Goal: Task Accomplishment & Management: Manage account settings

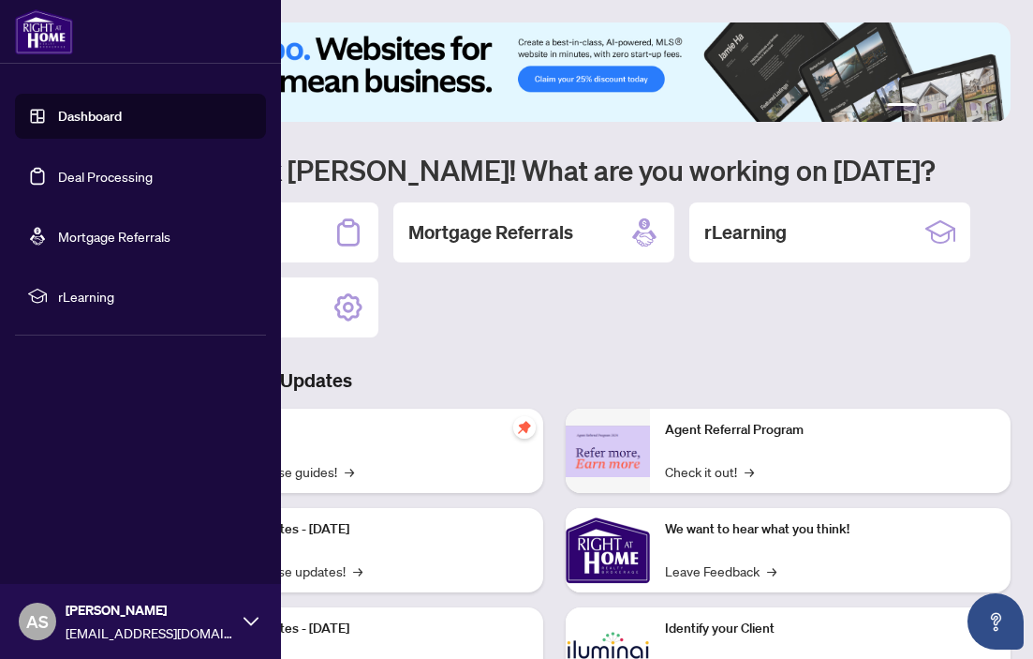
click at [71, 117] on link "Dashboard" at bounding box center [90, 116] width 64 height 17
click at [93, 178] on link "Deal Processing" at bounding box center [105, 176] width 95 height 17
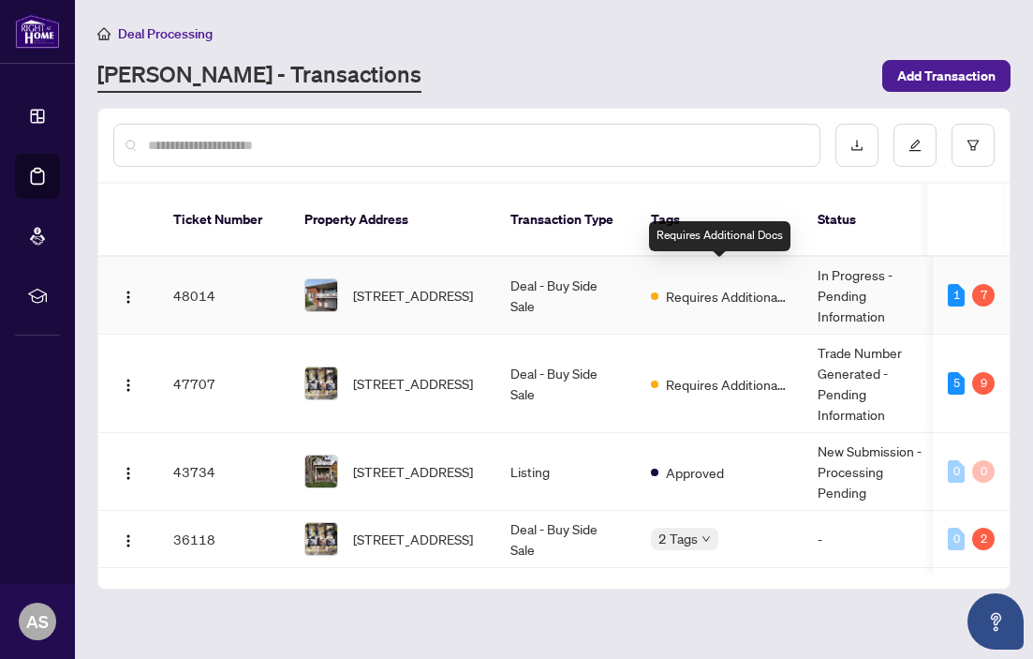
click at [714, 286] on span "Requires Additional Docs" at bounding box center [727, 296] width 122 height 21
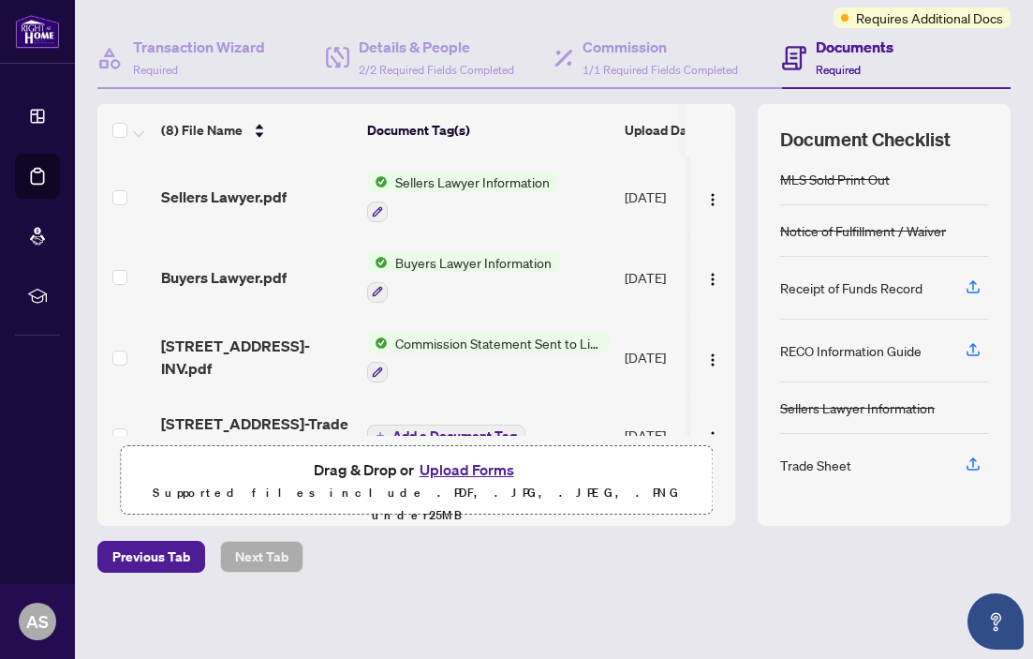
scroll to position [202, 0]
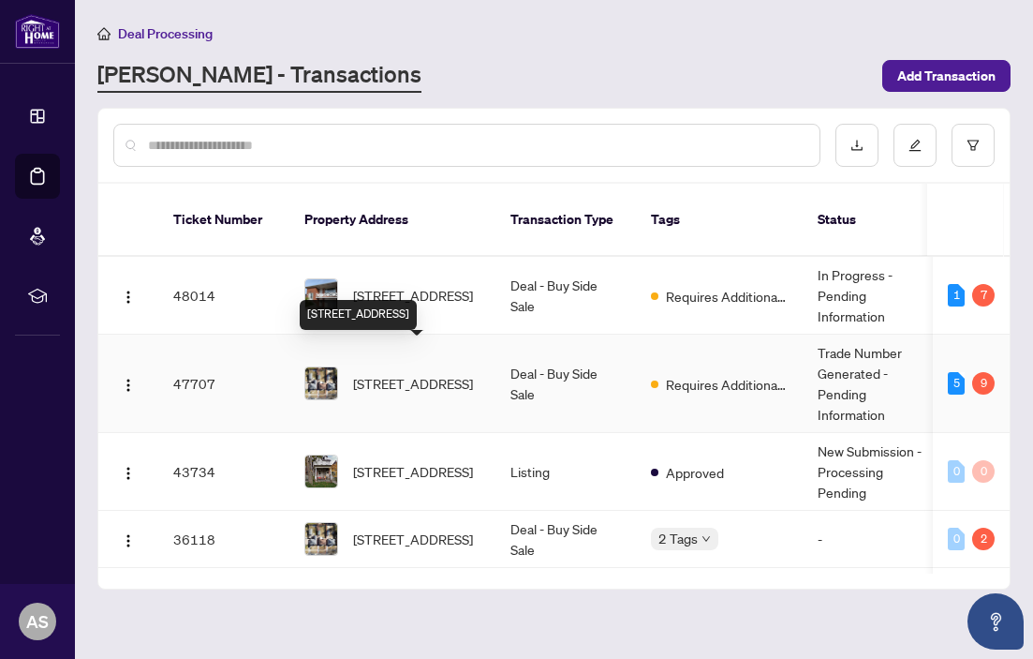
click at [429, 373] on span "[STREET_ADDRESS]" at bounding box center [413, 383] width 120 height 21
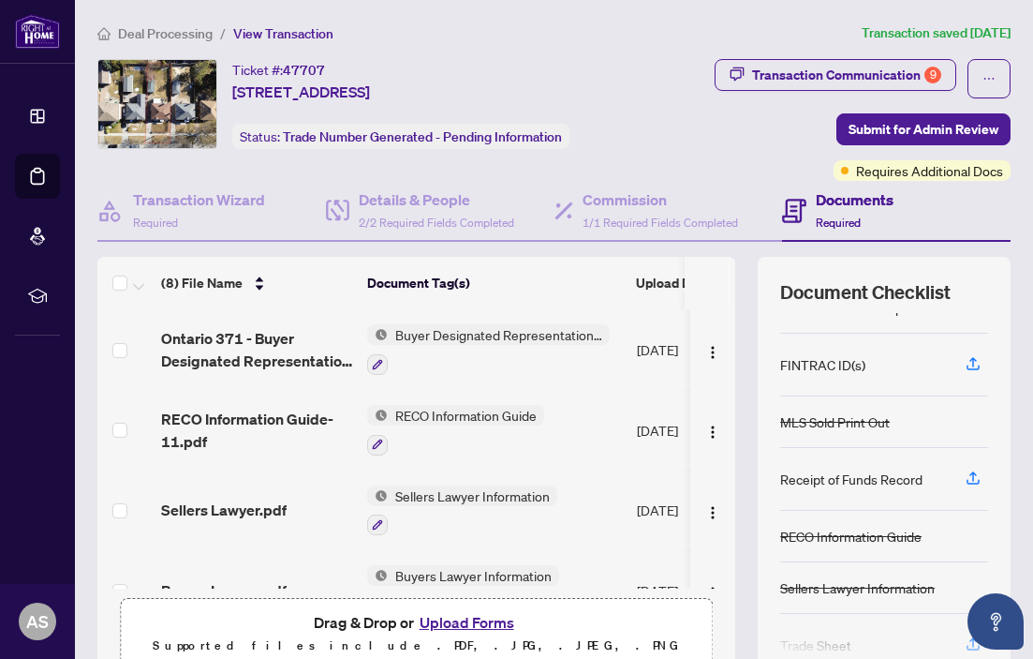
scroll to position [233, 0]
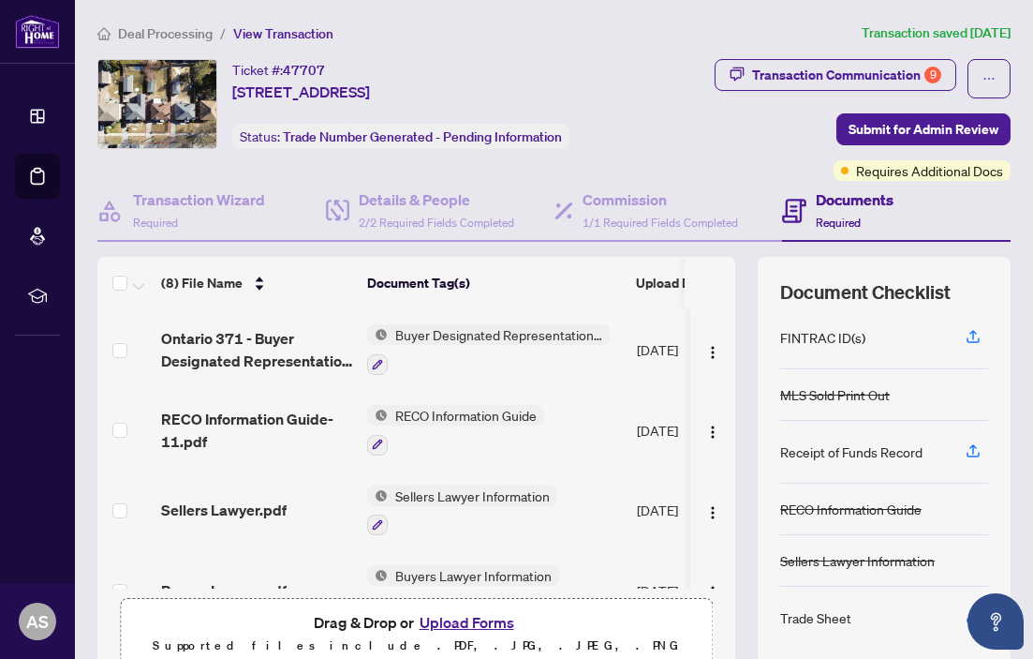
click at [818, 614] on div "Trade Sheet" at bounding box center [815, 617] width 71 height 21
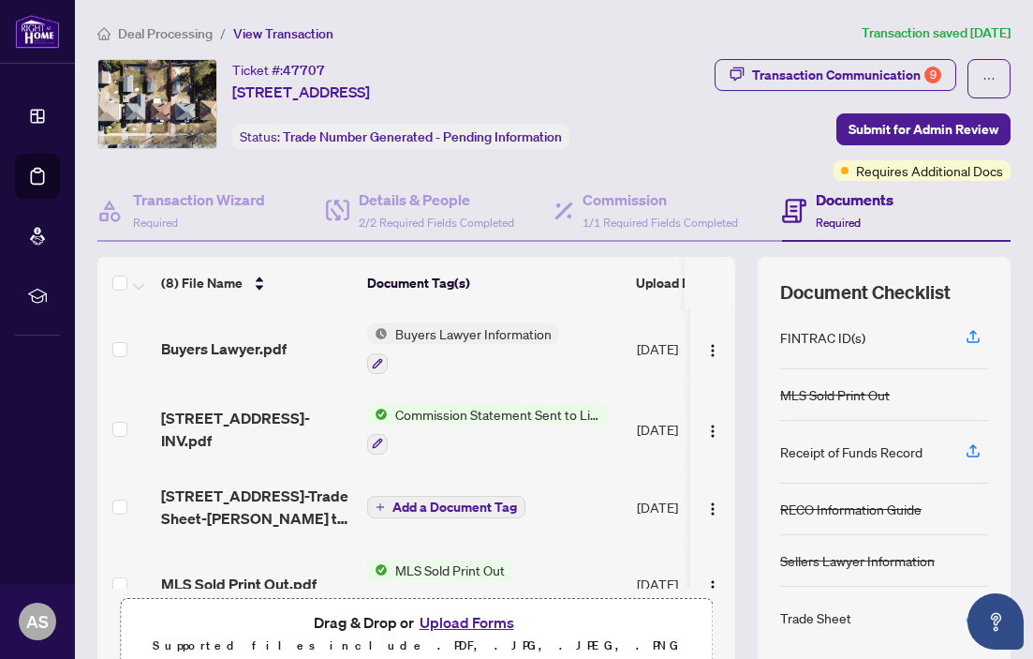
scroll to position [236, 0]
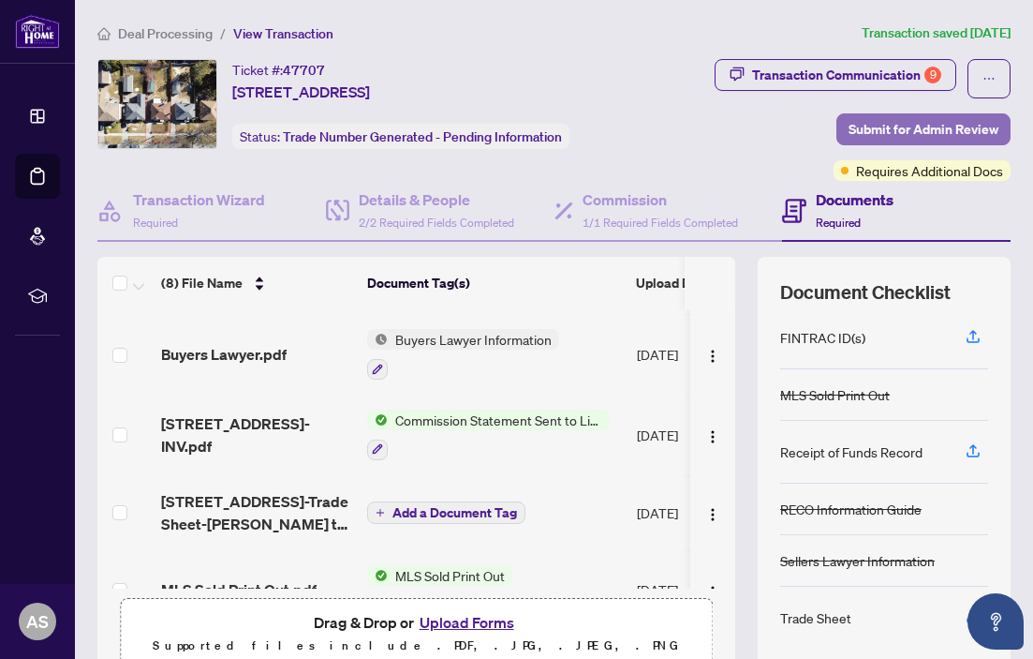
click at [940, 114] on span "Submit for Admin Review" at bounding box center [924, 129] width 150 height 30
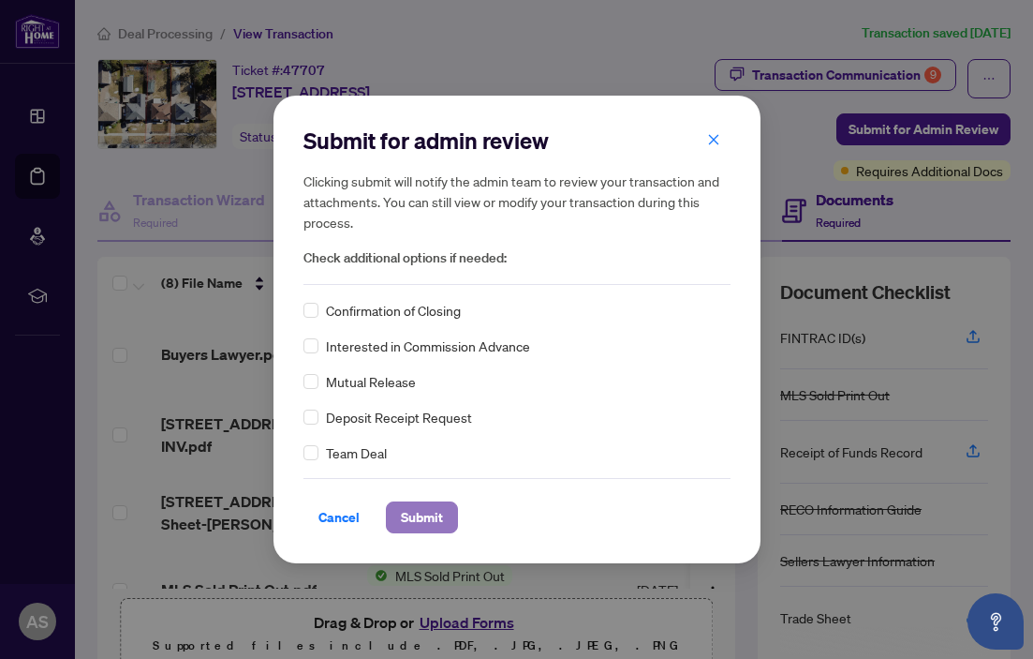
click at [442, 511] on span "Submit" at bounding box center [422, 517] width 42 height 30
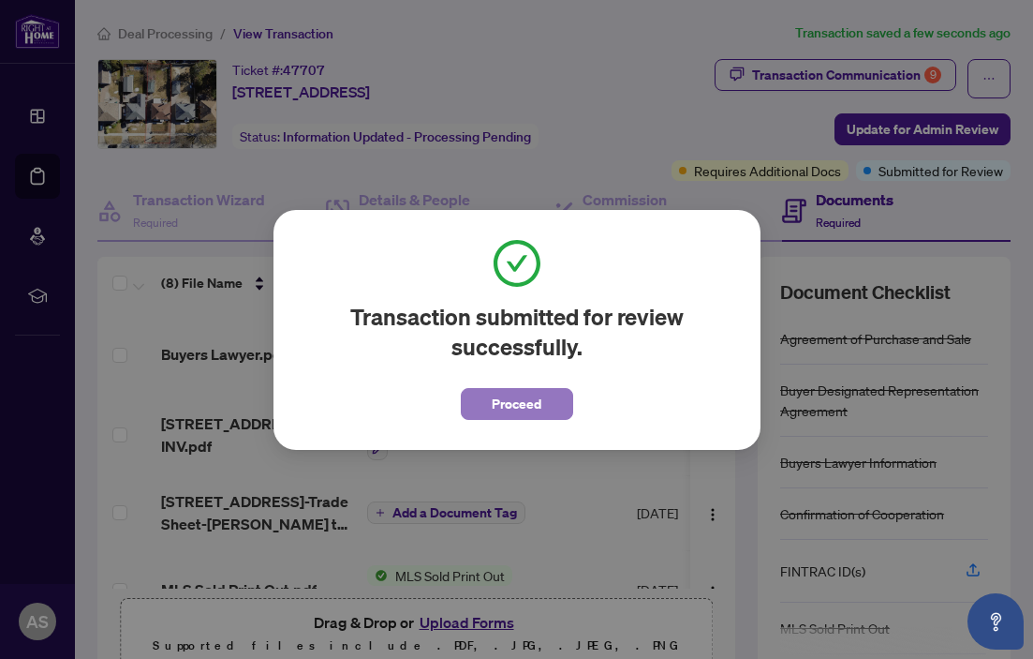
click at [507, 410] on span "Proceed" at bounding box center [517, 404] width 50 height 30
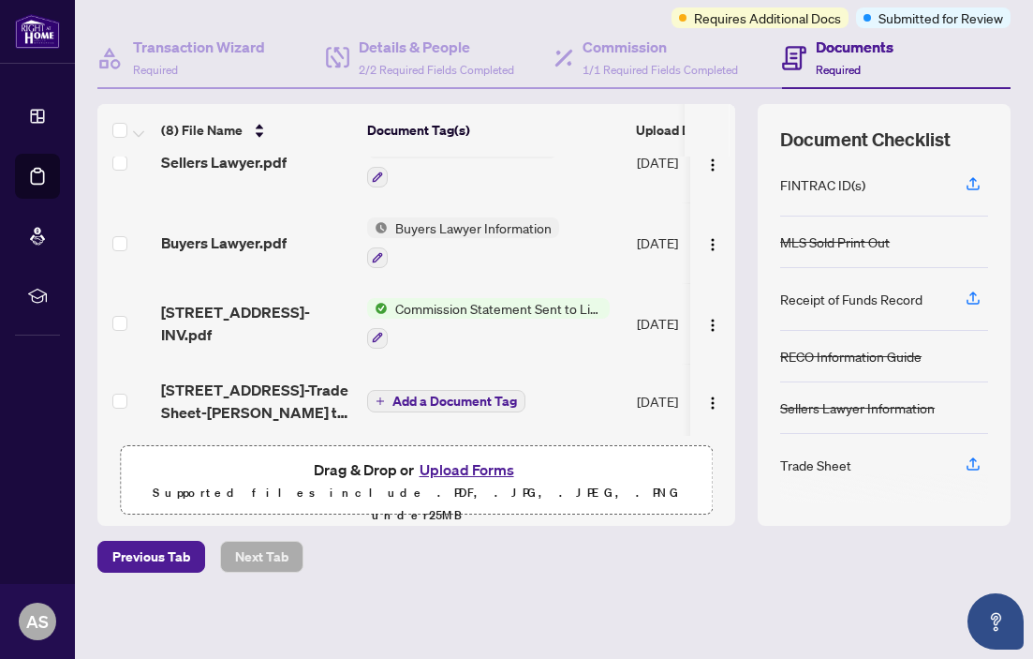
scroll to position [358, 0]
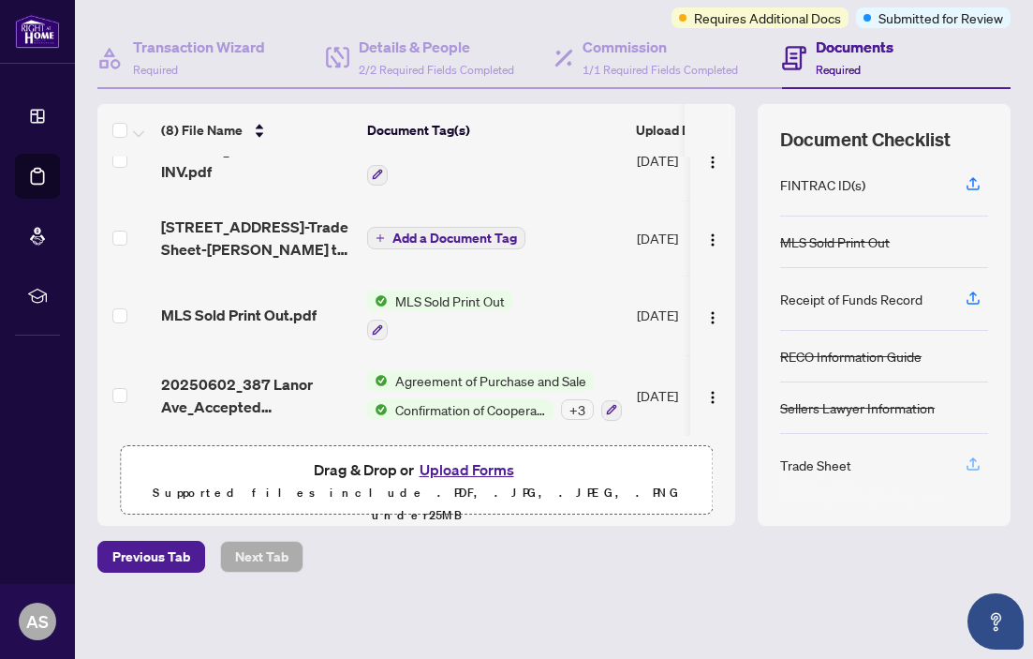
click at [969, 459] on icon "button" at bounding box center [973, 463] width 17 height 17
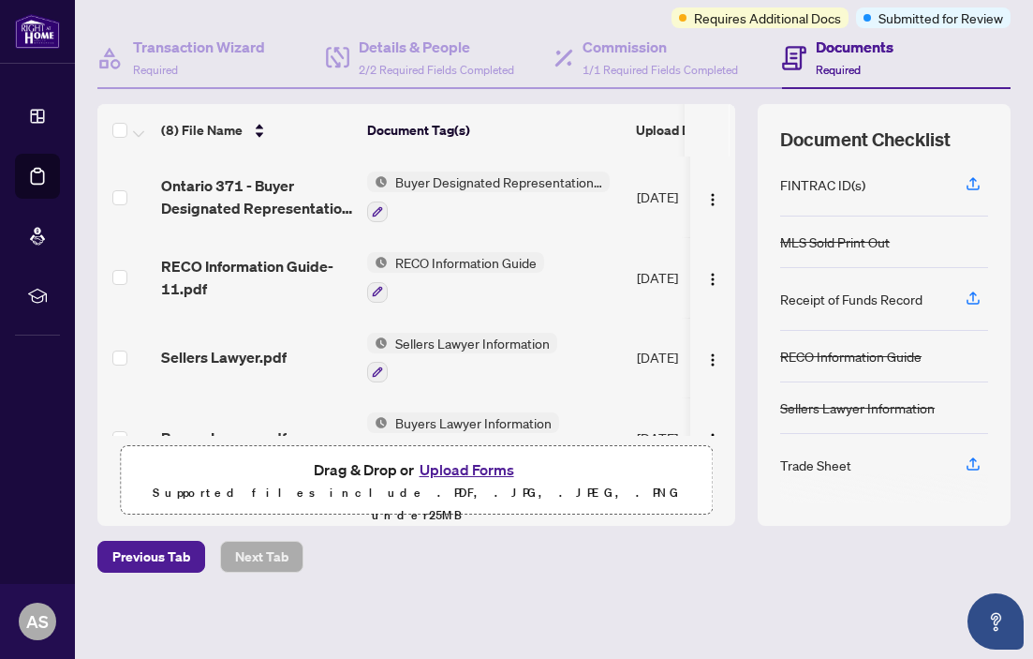
scroll to position [0, 0]
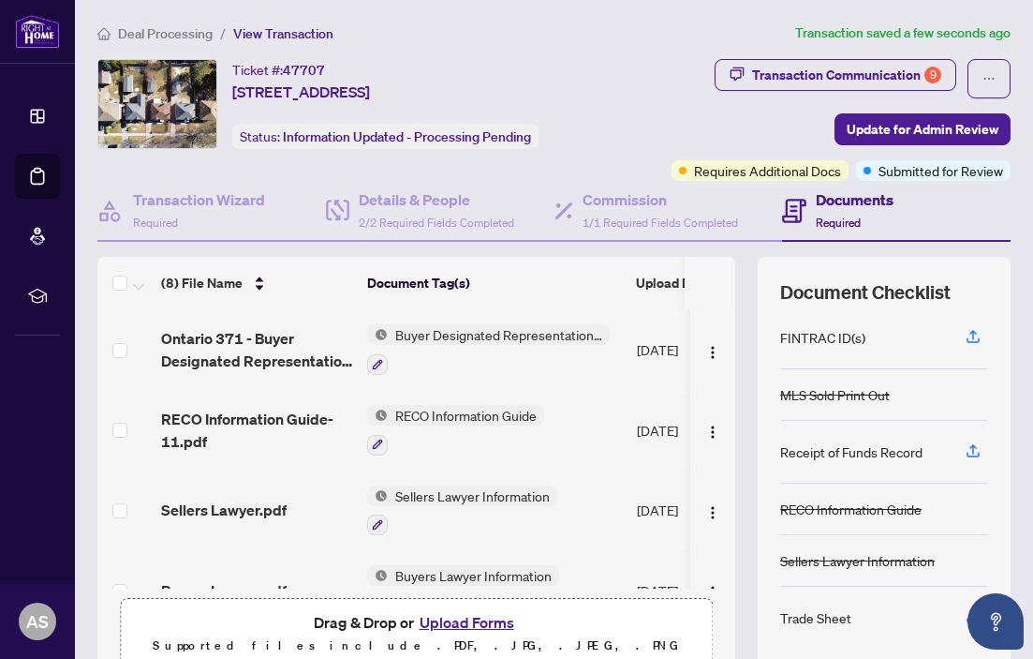
click at [907, 177] on span "Submitted for Review" at bounding box center [941, 170] width 125 height 21
click at [653, 125] on div "Transaction Communication 9 Update for Admin Review Requires Additional Docs Su…" at bounding box center [810, 120] width 402 height 122
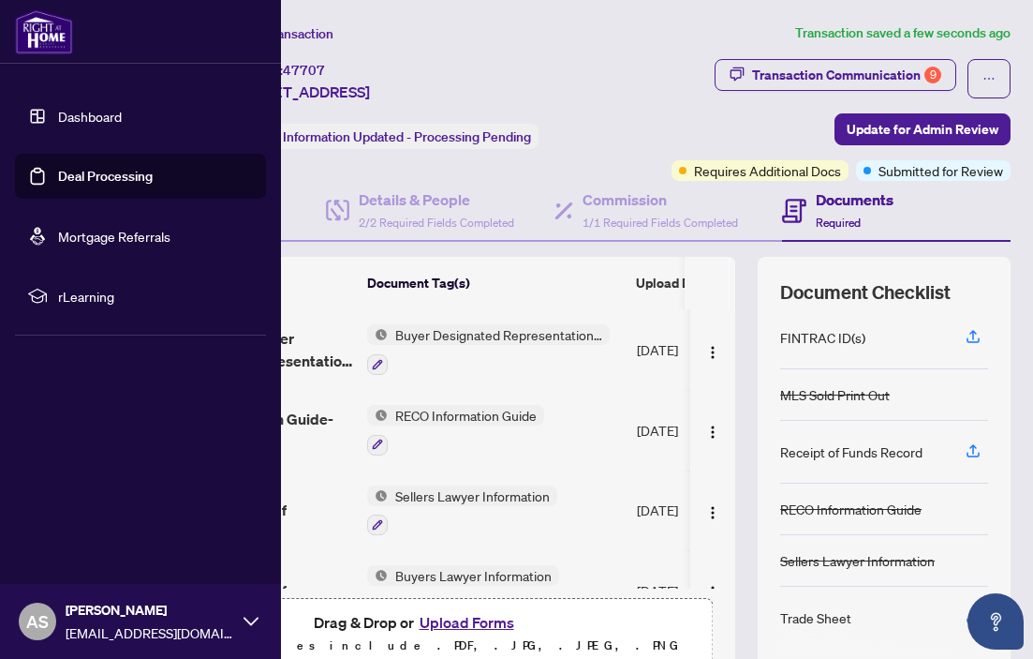
click at [43, 31] on img at bounding box center [44, 31] width 58 height 45
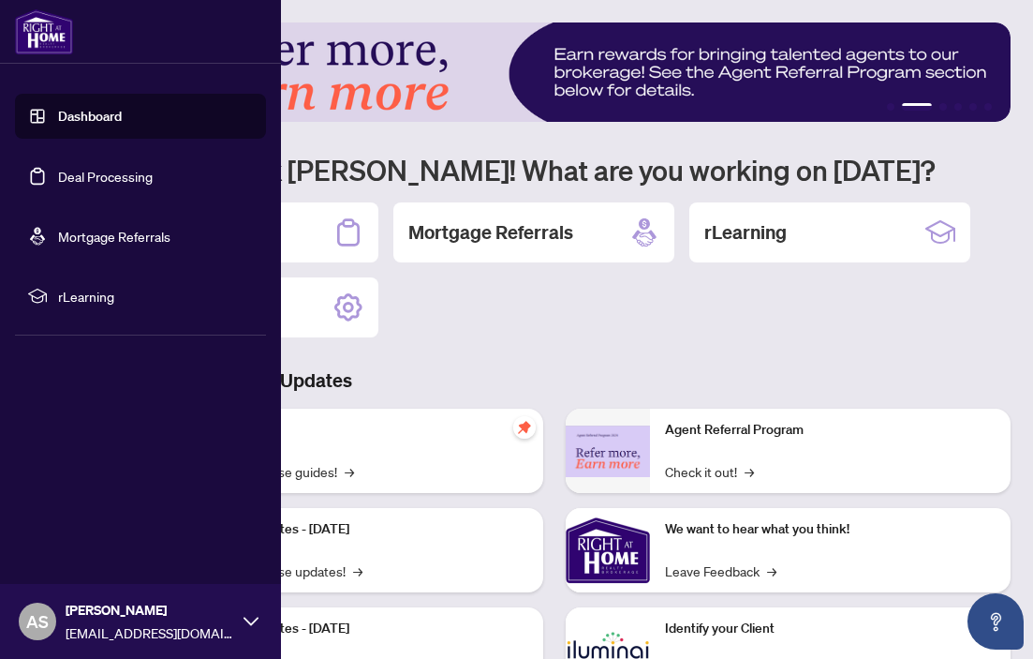
click at [58, 122] on link "Dashboard" at bounding box center [90, 116] width 64 height 17
click at [87, 175] on link "Deal Processing" at bounding box center [105, 176] width 95 height 17
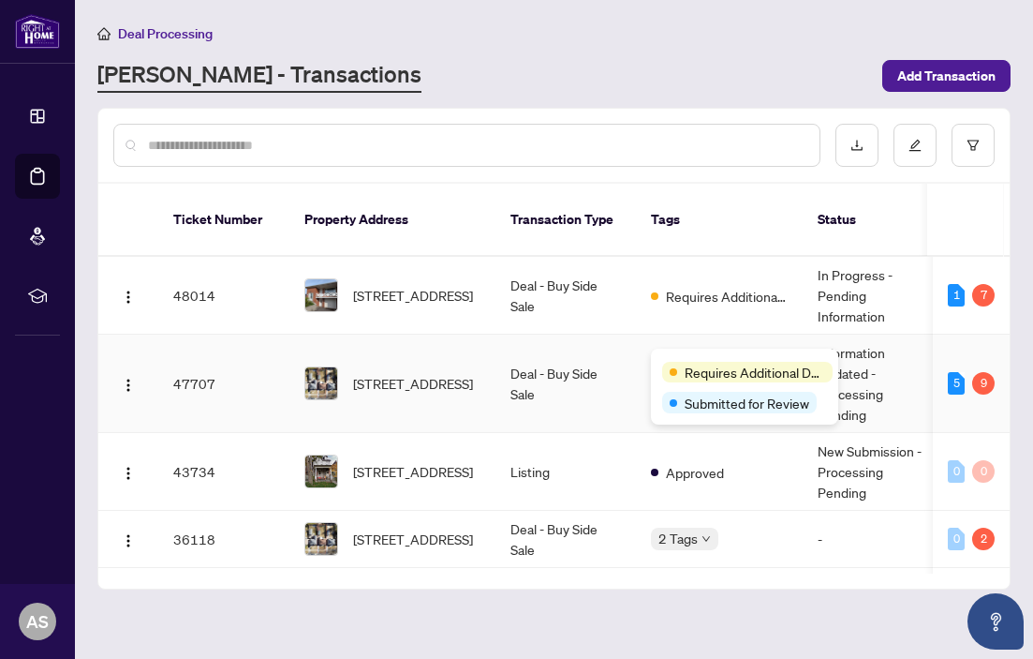
click at [710, 360] on body "Dashboard Deal Processing Mortgage Referrals rLearning AS [PERSON_NAME] [EMAIL_…" at bounding box center [516, 329] width 1033 height 659
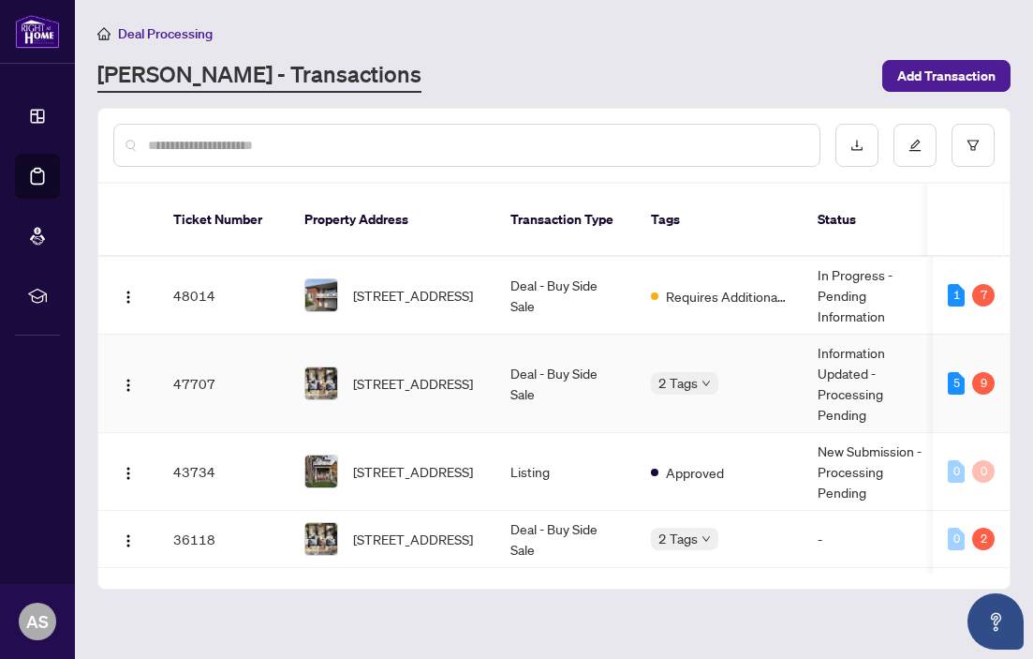
click at [709, 372] on div "2 Tags" at bounding box center [684, 383] width 67 height 22
click at [708, 286] on span "Requires Additional Docs" at bounding box center [727, 296] width 122 height 21
